Goal: Task Accomplishment & Management: Complete application form

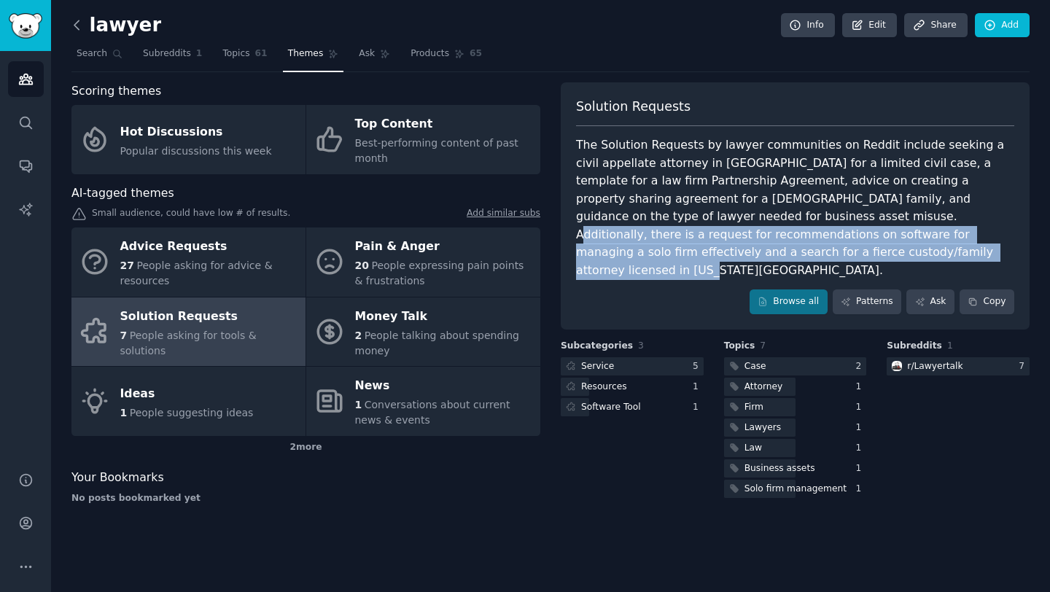
click at [77, 26] on icon at bounding box center [76, 24] width 15 height 15
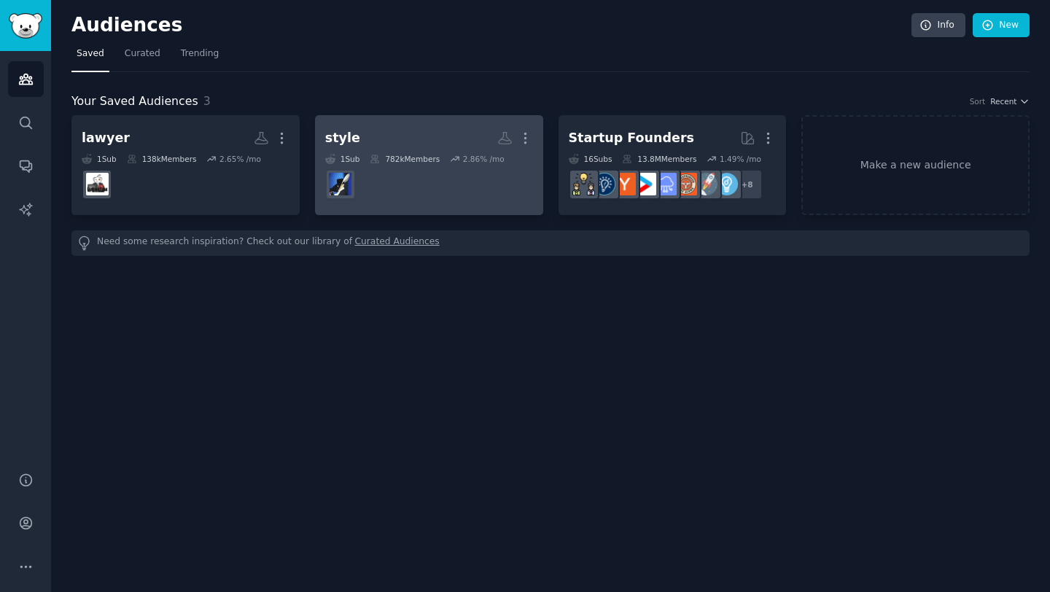
click at [434, 170] on dd at bounding box center [429, 184] width 208 height 41
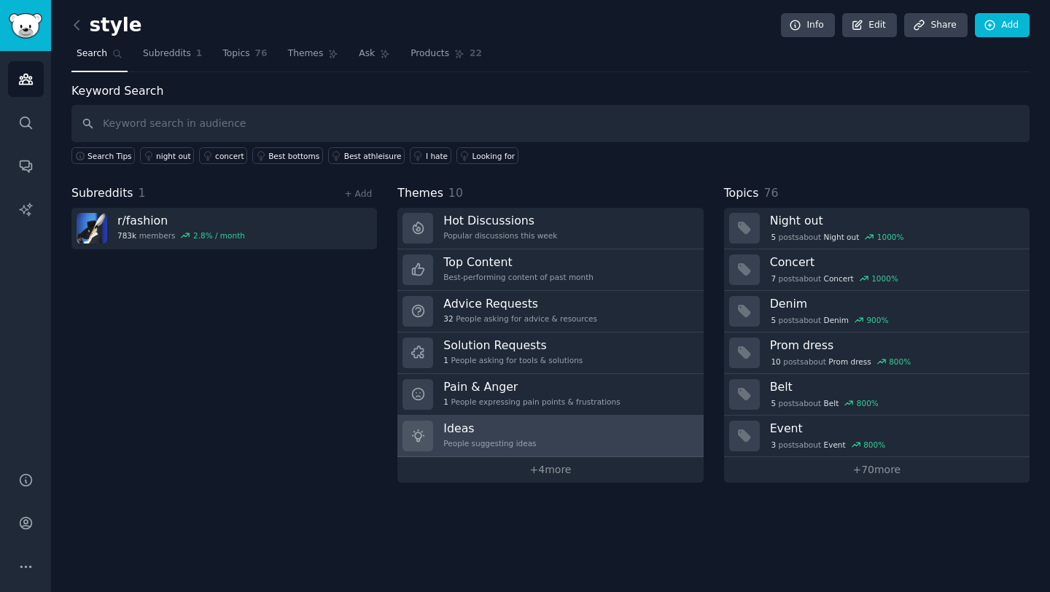
click at [475, 434] on h3 "Ideas" at bounding box center [489, 428] width 93 height 15
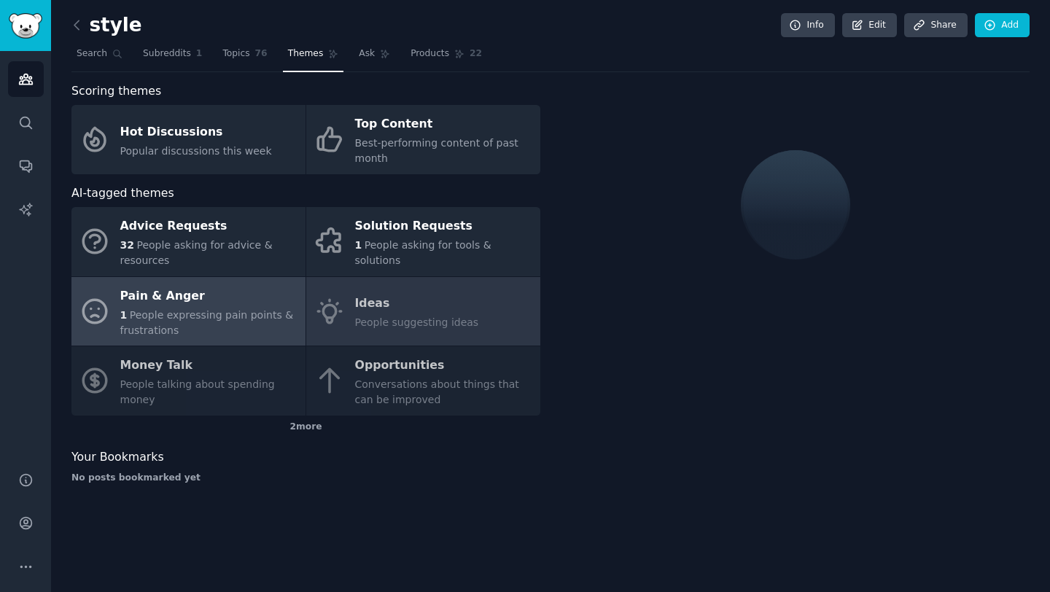
click at [204, 316] on span "People expressing pain points & frustrations" at bounding box center [206, 322] width 173 height 27
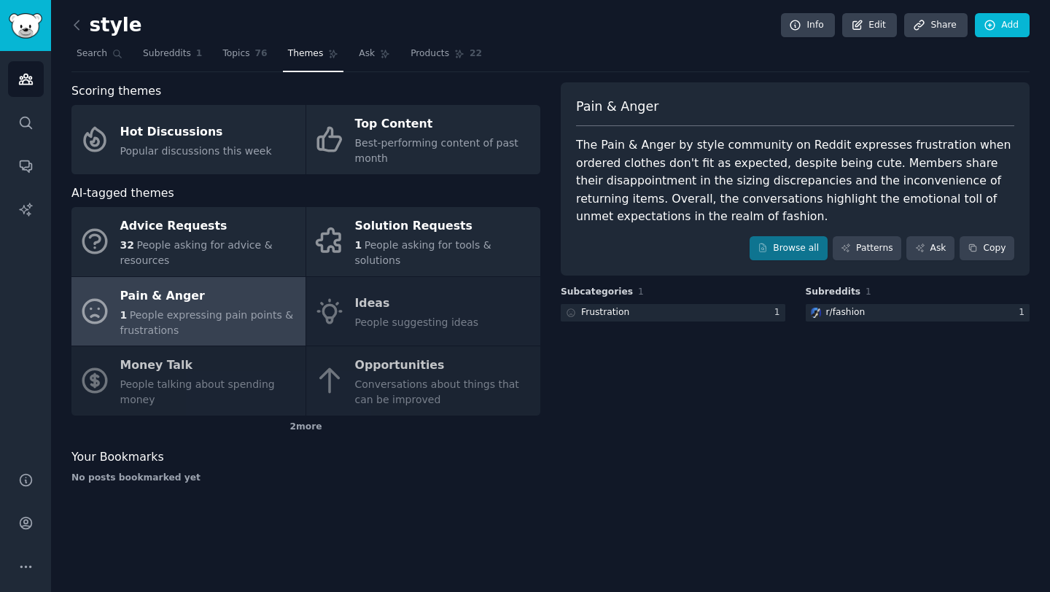
click at [381, 315] on div "Advice Requests 32 People asking for advice & resources Solution Requests 1 Peo…" at bounding box center [305, 311] width 469 height 208
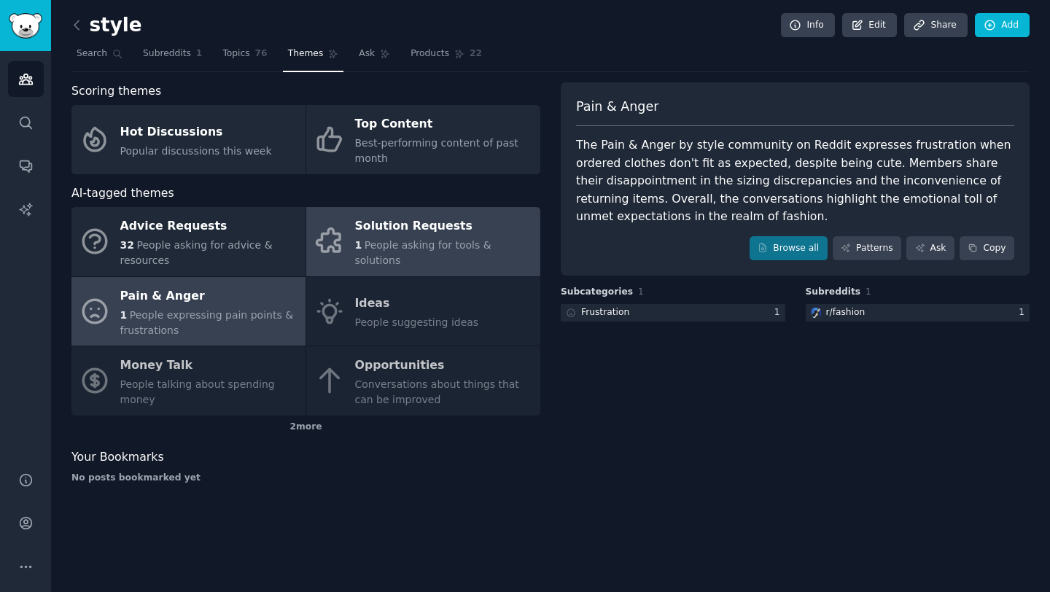
click at [386, 246] on div "1 People asking for tools & solutions" at bounding box center [444, 253] width 178 height 31
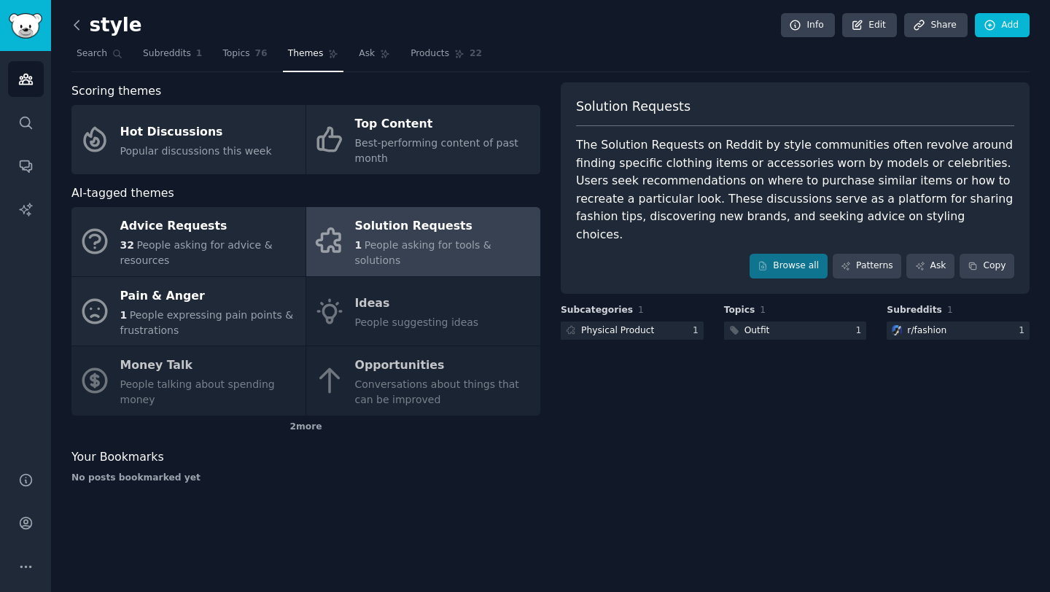
click at [78, 17] on icon at bounding box center [76, 24] width 15 height 15
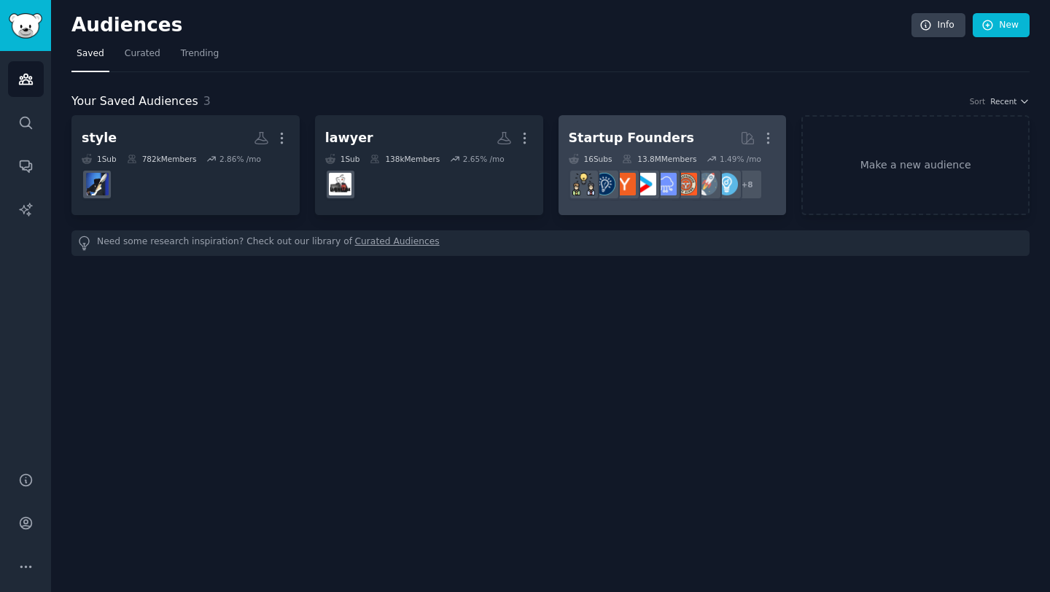
click at [691, 136] on h2 "Startup Founders Curated by GummySearch More" at bounding box center [673, 138] width 208 height 26
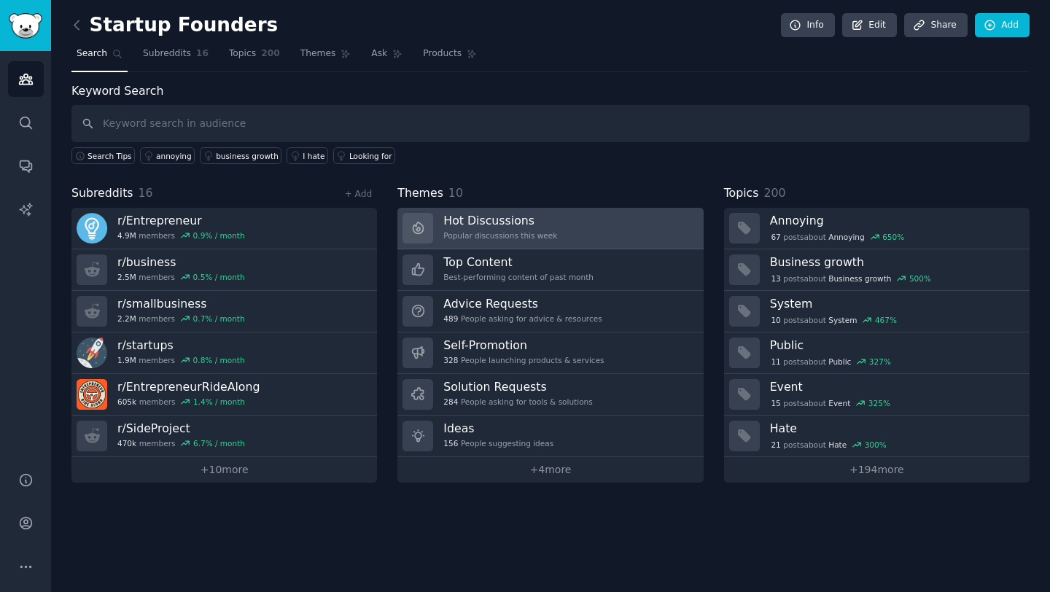
click at [488, 225] on h3 "Hot Discussions" at bounding box center [500, 220] width 114 height 15
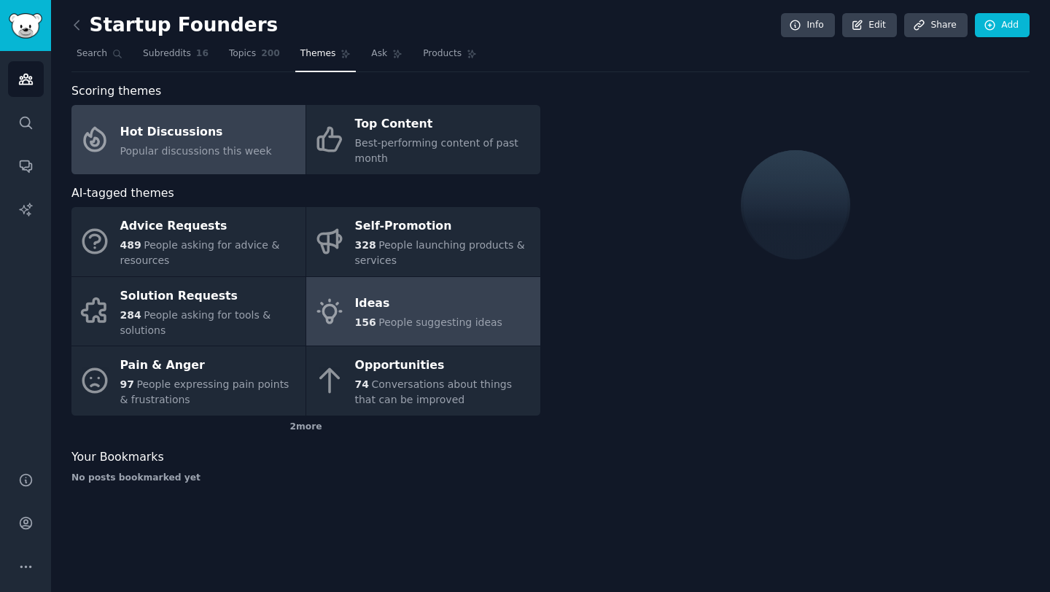
click at [437, 315] on div "156 People suggesting ideas" at bounding box center [428, 322] width 147 height 15
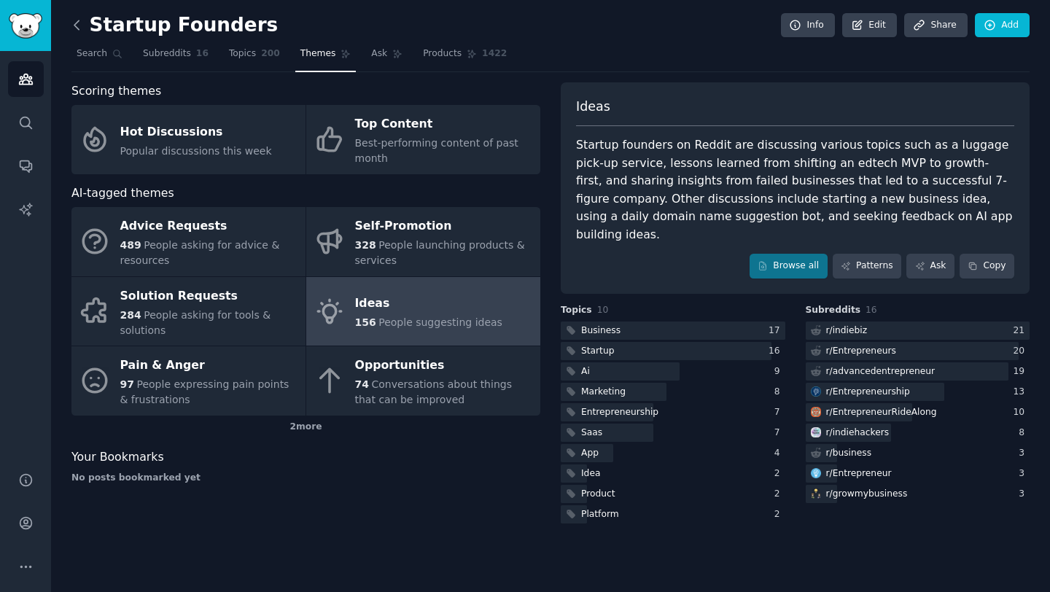
click at [76, 23] on icon at bounding box center [76, 24] width 4 height 9
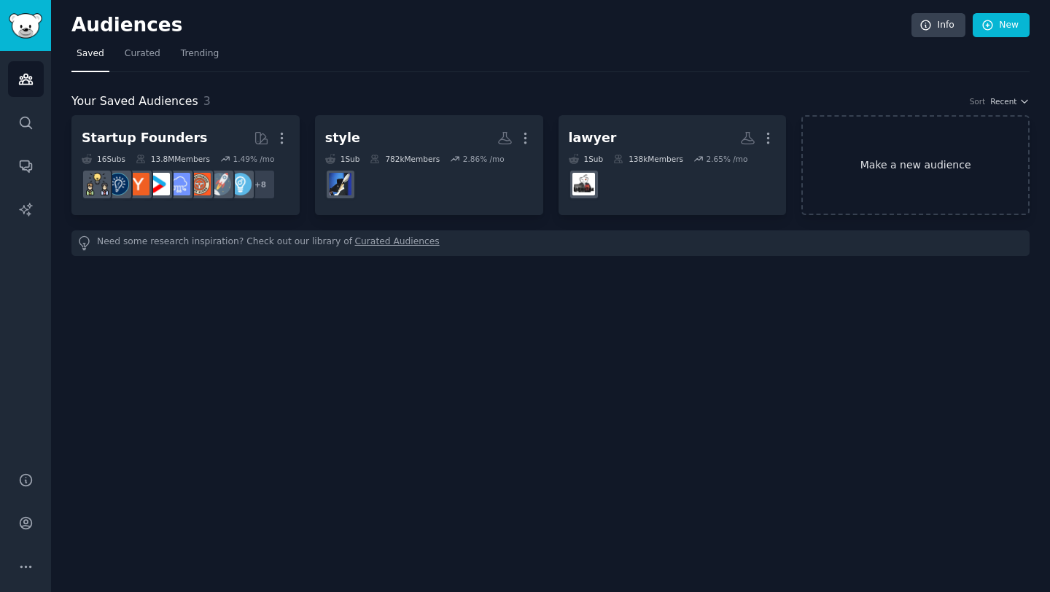
click at [889, 172] on link "Make a new audience" at bounding box center [915, 165] width 228 height 100
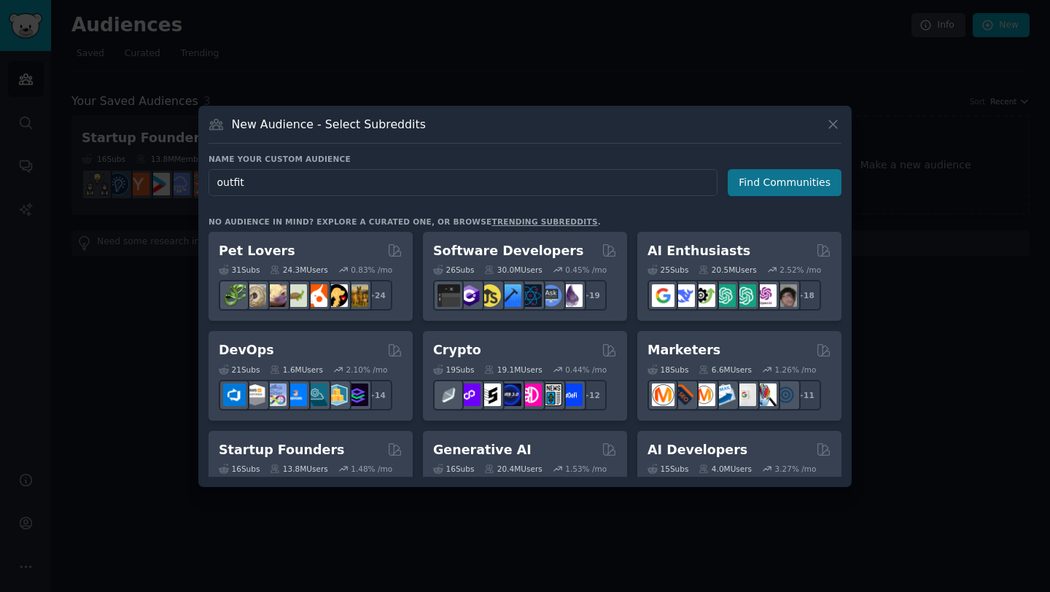
type input "outfit"
click at [797, 180] on button "Find Communities" at bounding box center [784, 182] width 114 height 27
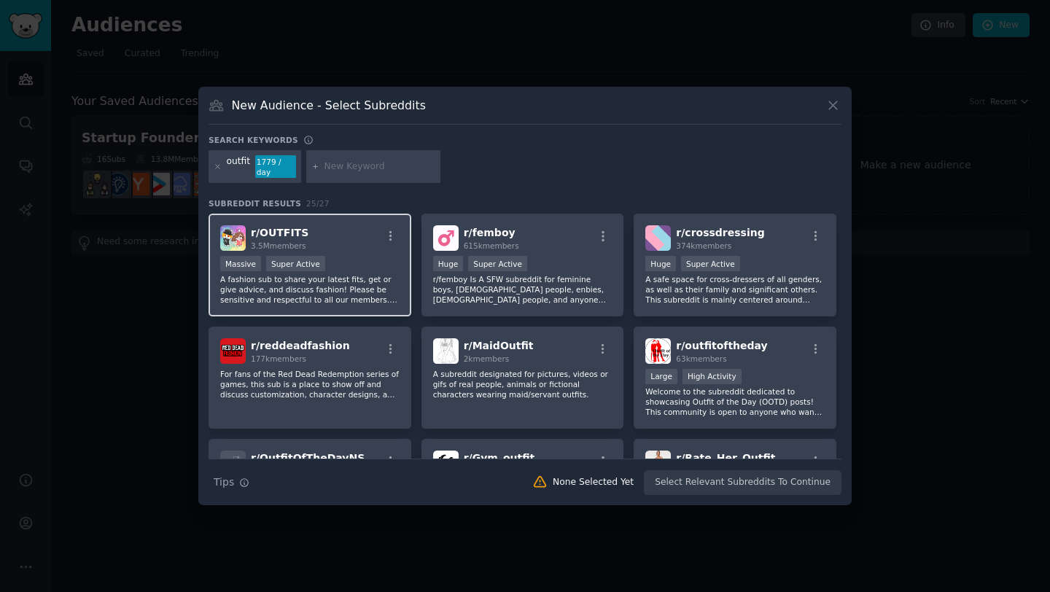
click at [351, 256] on div "Massive Super Active" at bounding box center [309, 265] width 179 height 18
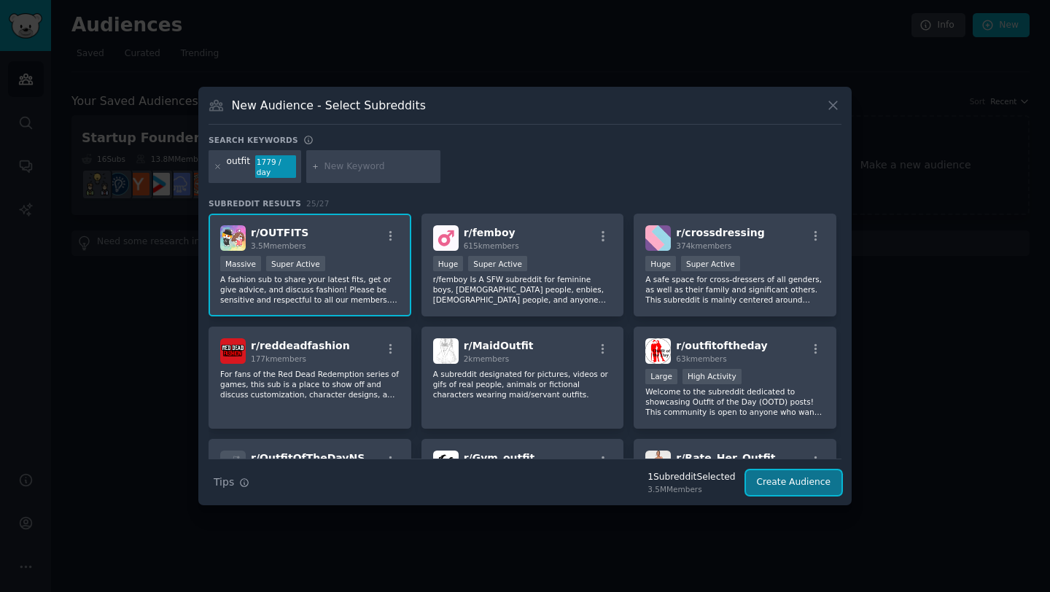
click at [781, 470] on button "Create Audience" at bounding box center [794, 482] width 96 height 25
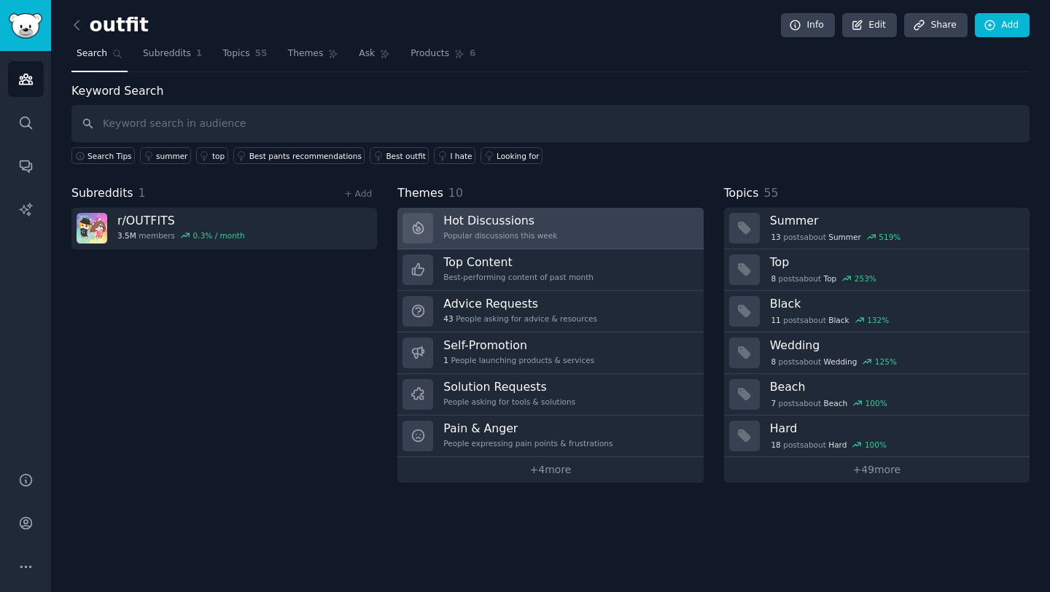
click at [490, 223] on h3 "Hot Discussions" at bounding box center [500, 220] width 114 height 15
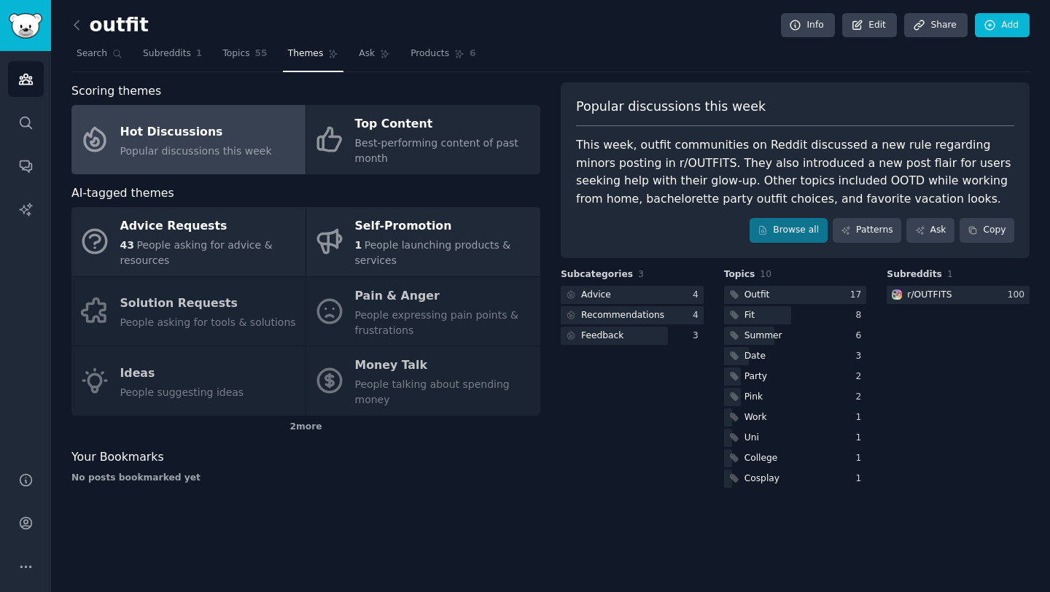
click at [443, 311] on div "Advice Requests 43 People asking for advice & resources Self-Promotion 1 People…" at bounding box center [305, 311] width 469 height 208
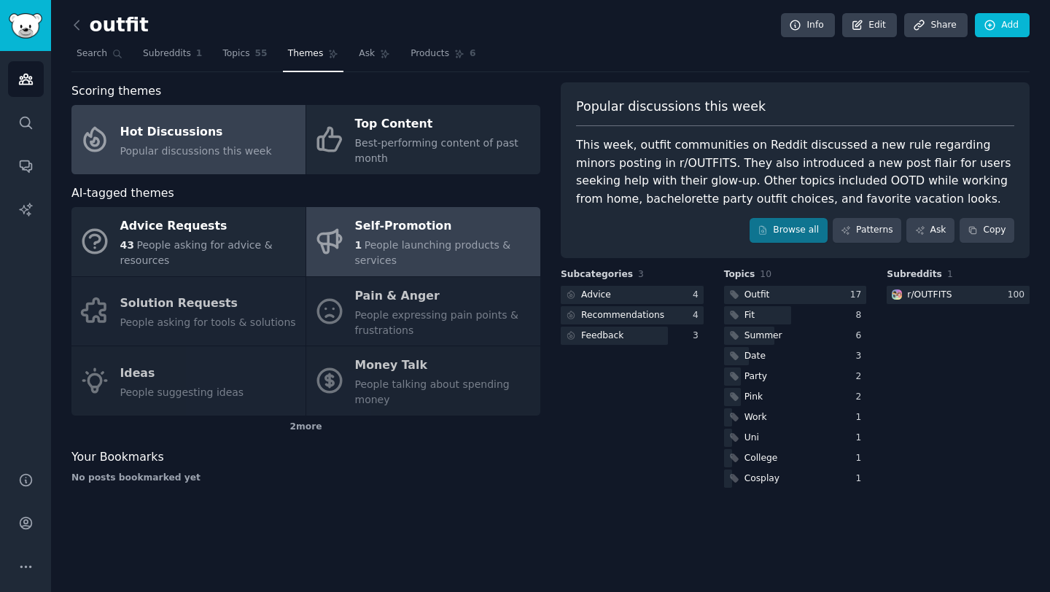
click at [385, 239] on span "People launching products & services" at bounding box center [433, 252] width 156 height 27
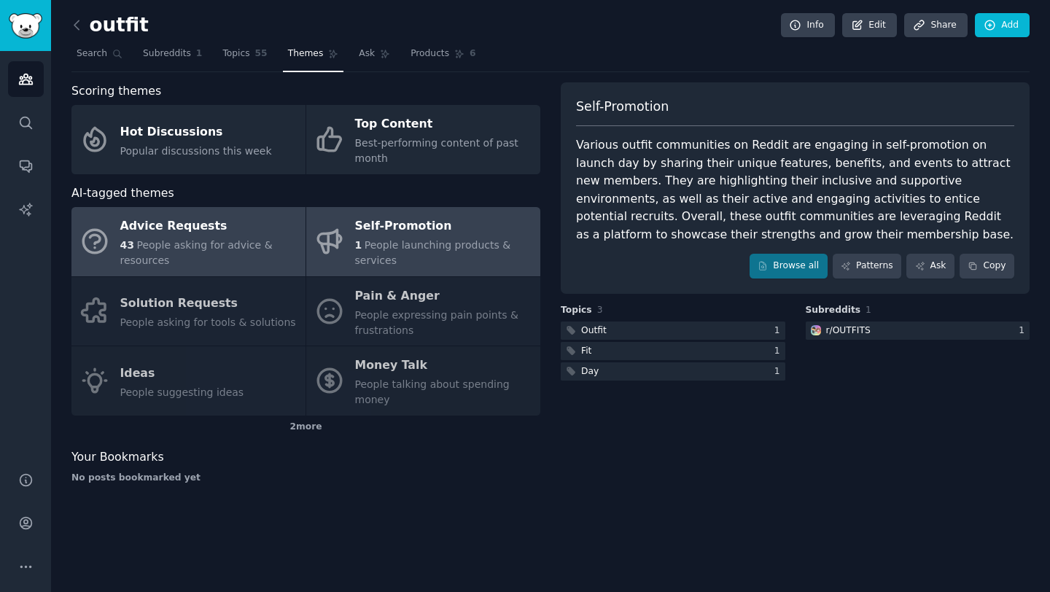
click at [187, 242] on span "People asking for advice & resources" at bounding box center [196, 252] width 152 height 27
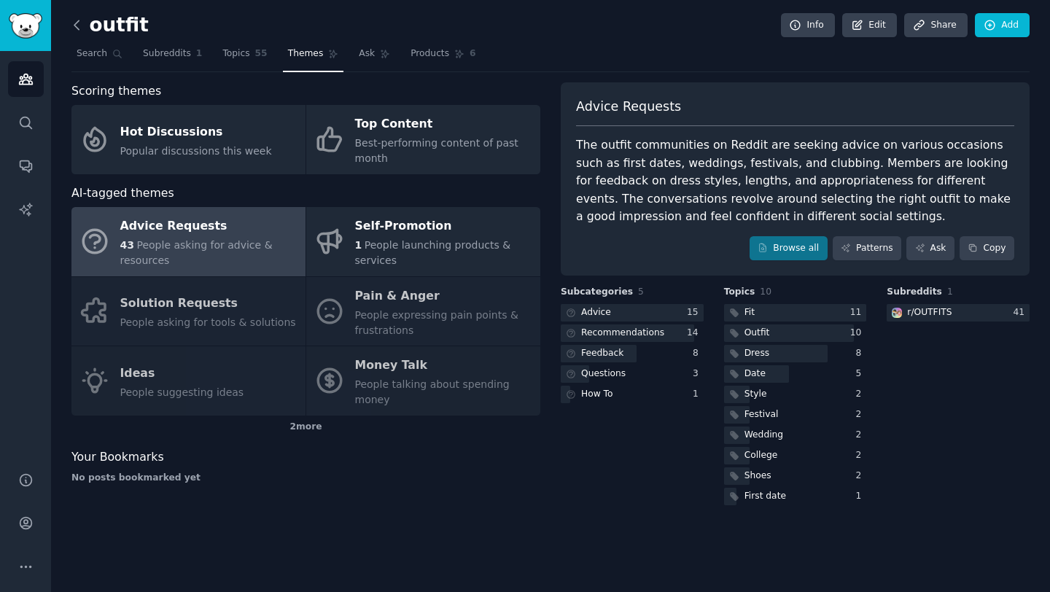
click at [77, 29] on icon at bounding box center [76, 24] width 4 height 9
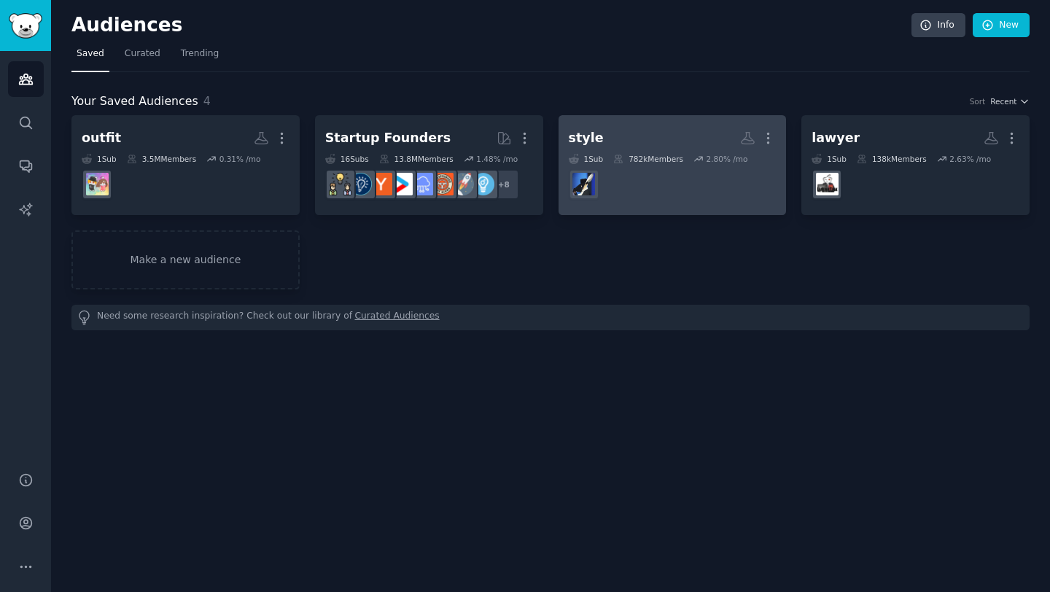
click at [633, 134] on h2 "style More" at bounding box center [673, 138] width 208 height 26
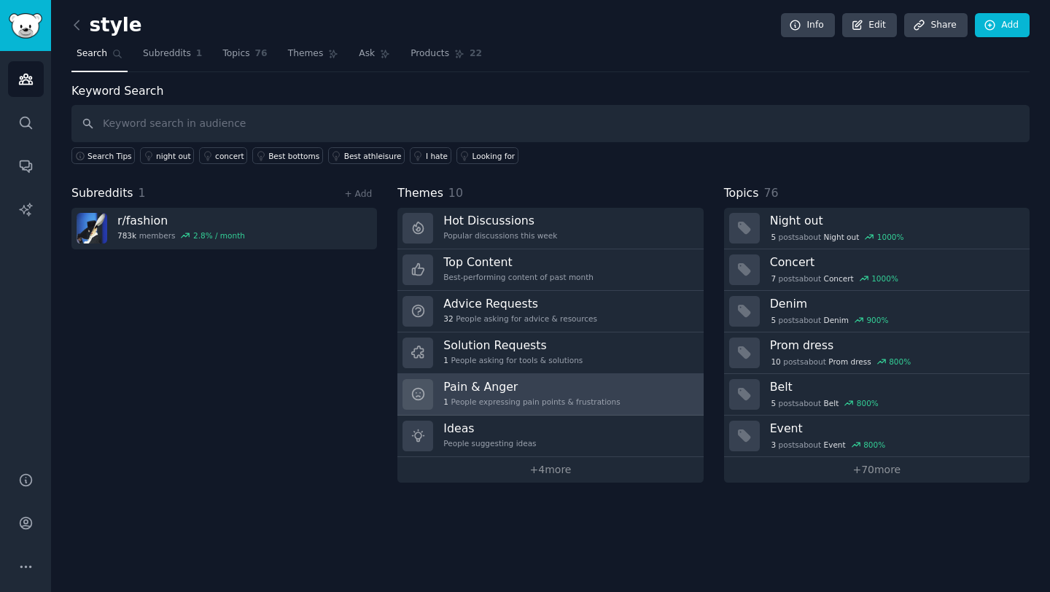
click at [499, 394] on h3 "Pain & Anger" at bounding box center [531, 386] width 176 height 15
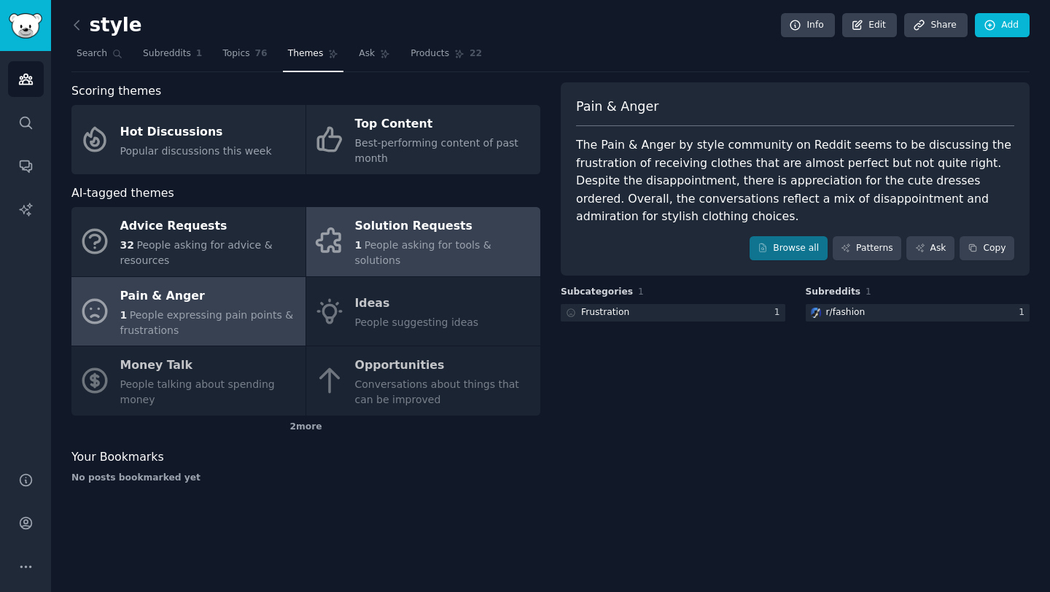
click at [396, 247] on span "People asking for tools & solutions" at bounding box center [423, 252] width 136 height 27
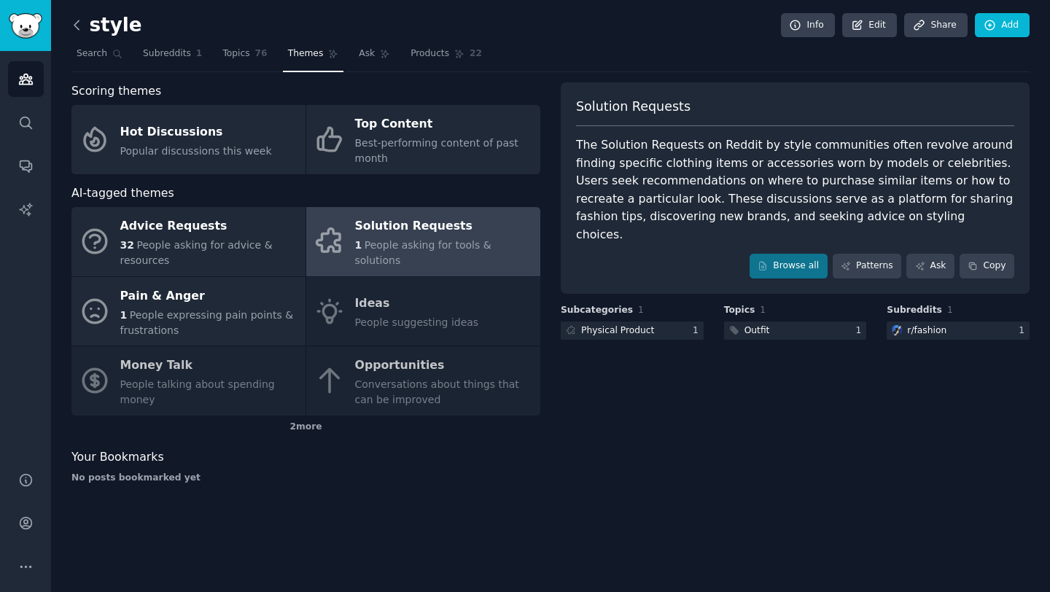
click at [80, 28] on icon at bounding box center [76, 24] width 15 height 15
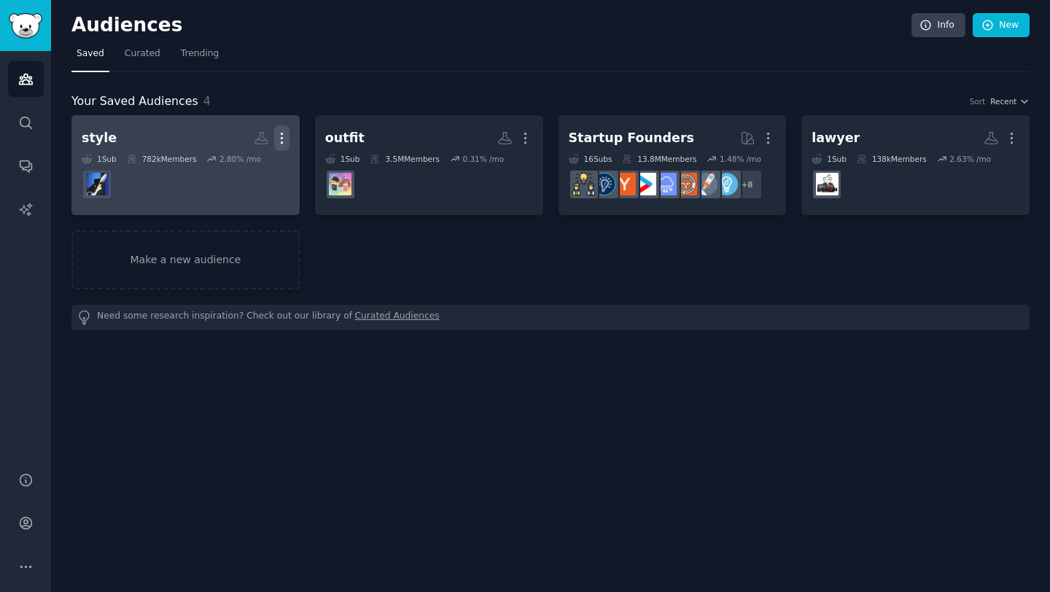
click at [284, 130] on icon "button" at bounding box center [281, 137] width 15 height 15
click at [237, 171] on p "Delete" at bounding box center [242, 168] width 34 height 15
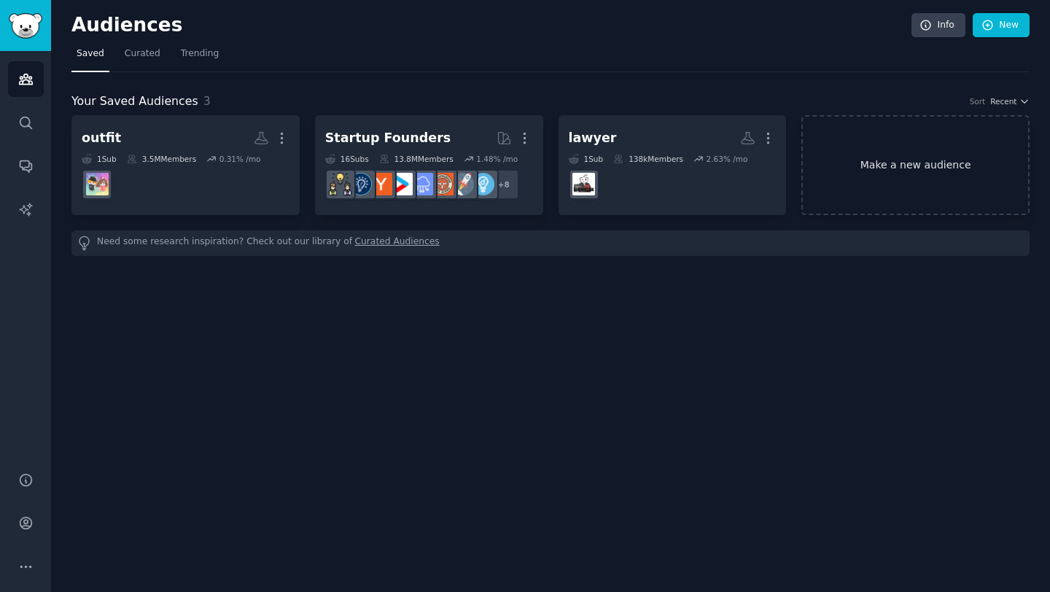
click at [874, 162] on link "Make a new audience" at bounding box center [915, 165] width 228 height 100
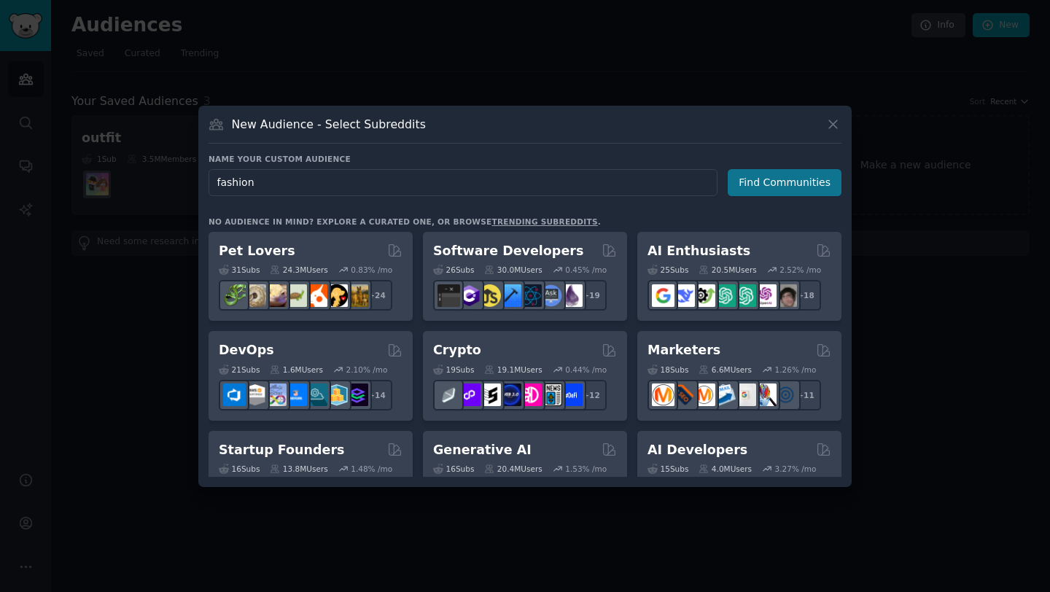
type input "fashion"
click at [781, 177] on button "Find Communities" at bounding box center [784, 182] width 114 height 27
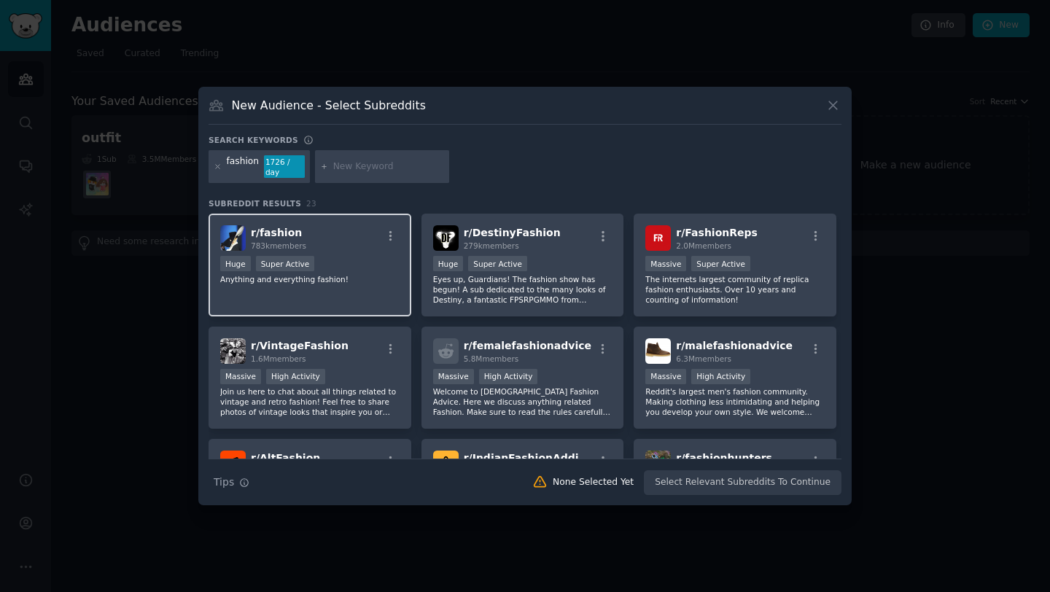
click at [322, 230] on div "r/ fashion 783k members" at bounding box center [309, 238] width 179 height 26
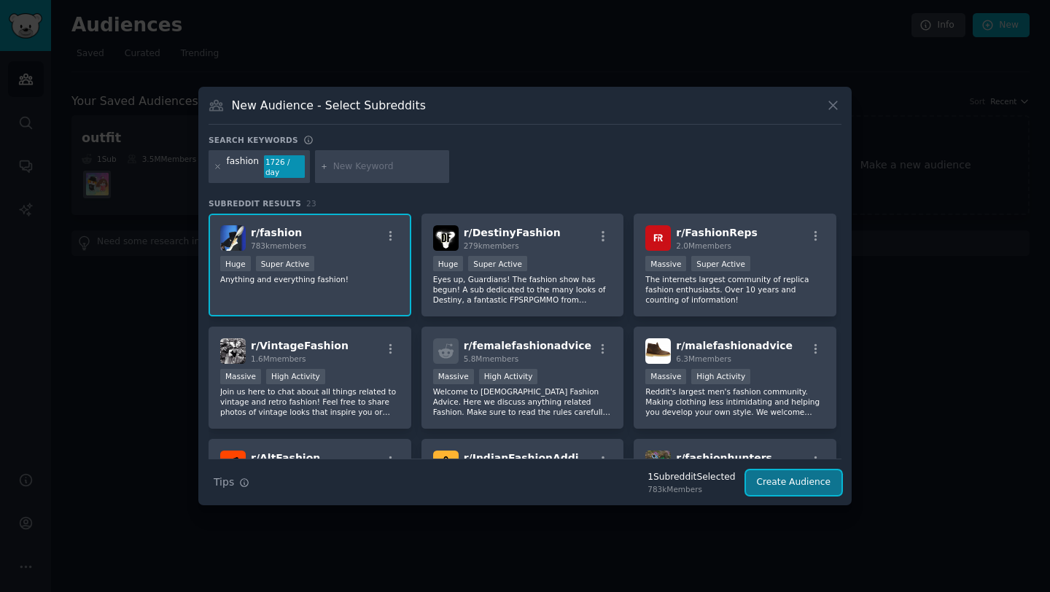
click at [787, 477] on button "Create Audience" at bounding box center [794, 482] width 96 height 25
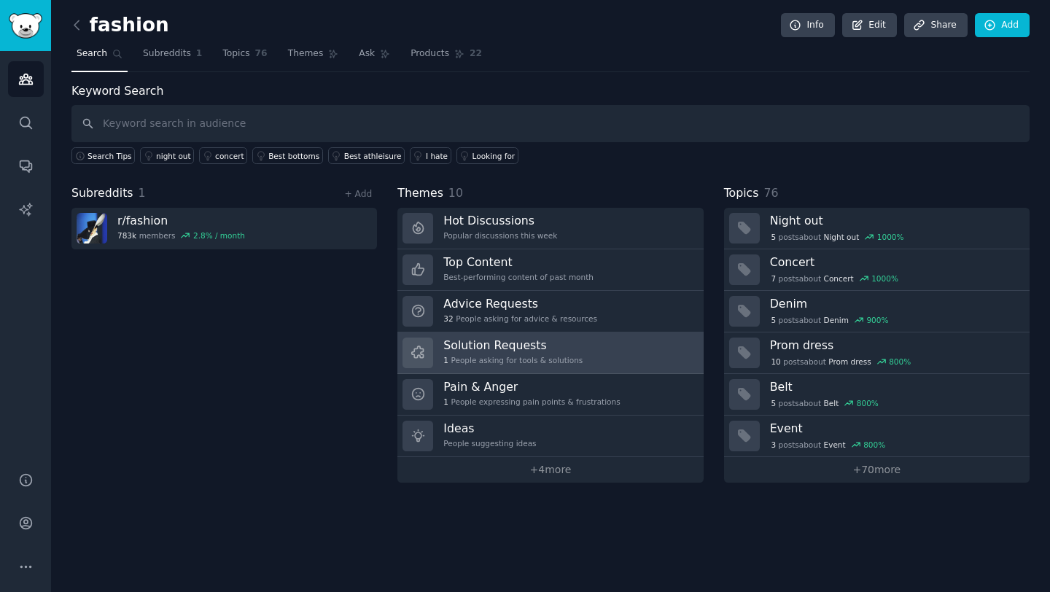
click at [516, 346] on h3 "Solution Requests" at bounding box center [512, 345] width 139 height 15
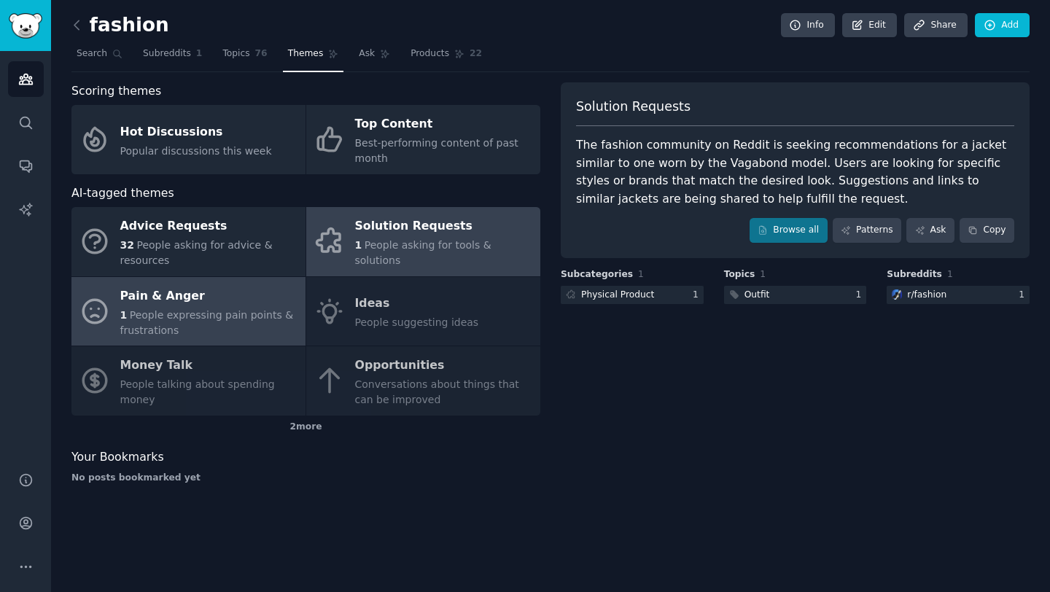
click at [178, 300] on div "Pain & Anger" at bounding box center [209, 295] width 178 height 23
